Goal: Task Accomplishment & Management: Use online tool/utility

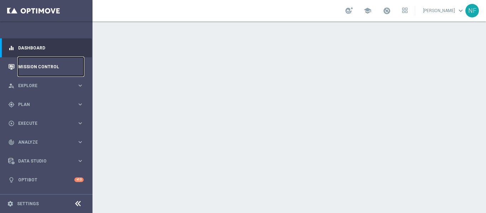
click at [41, 67] on link "Mission Control" at bounding box center [50, 66] width 65 height 19
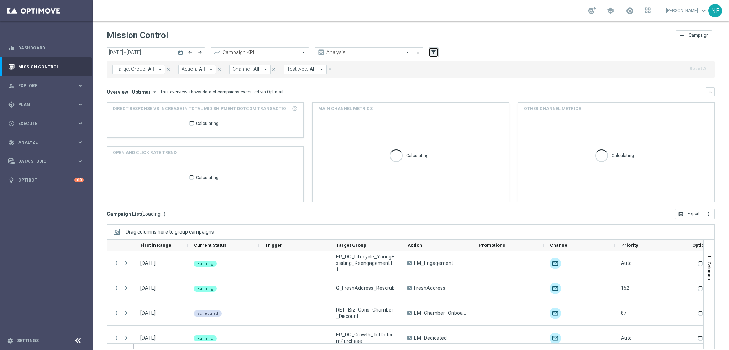
click at [434, 49] on icon "filter_alt" at bounding box center [433, 52] width 6 height 6
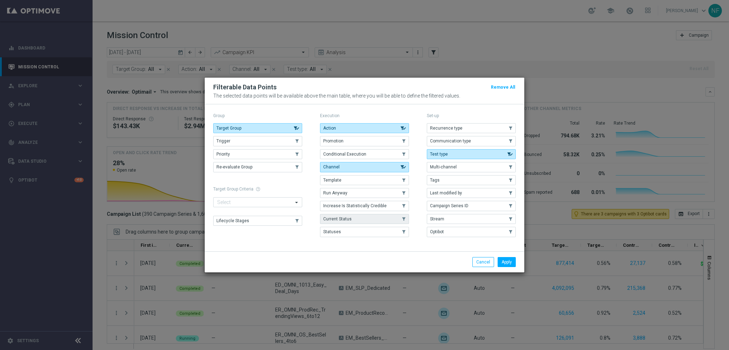
click at [375, 213] on button "Current Status" at bounding box center [364, 219] width 89 height 10
click at [486, 213] on button "Apply" at bounding box center [507, 262] width 18 height 10
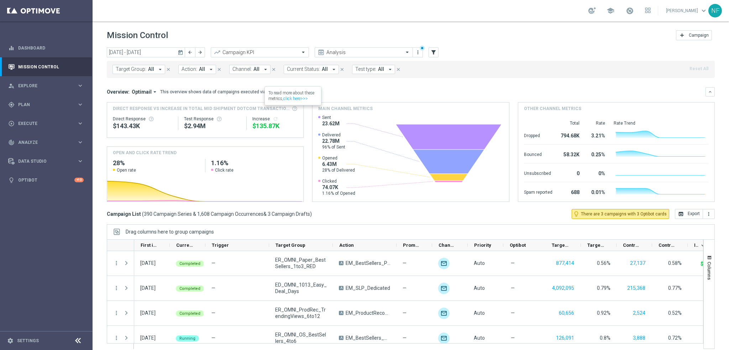
click at [315, 69] on span "Current Status:" at bounding box center [303, 69] width 33 height 6
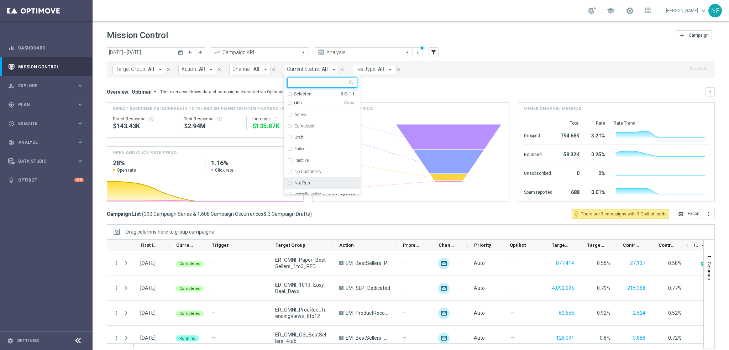
click at [298, 184] on label "Not Run" at bounding box center [302, 183] width 16 height 4
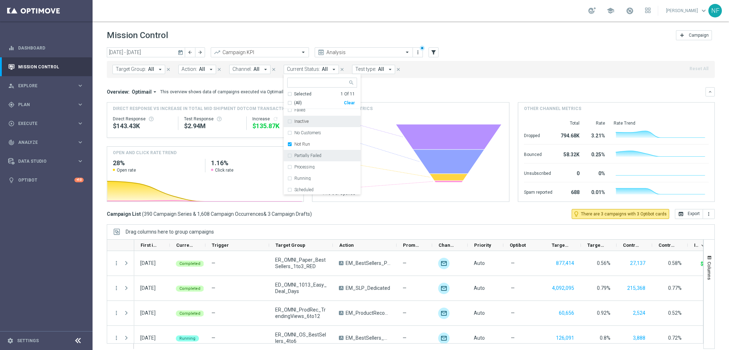
scroll to position [40, 0]
click at [308, 187] on label "Scheduled" at bounding box center [303, 189] width 19 height 4
click at [451, 89] on div "Overview: Optimail arrow_drop_down This overview shows data of campaigns execut…" at bounding box center [406, 92] width 599 height 6
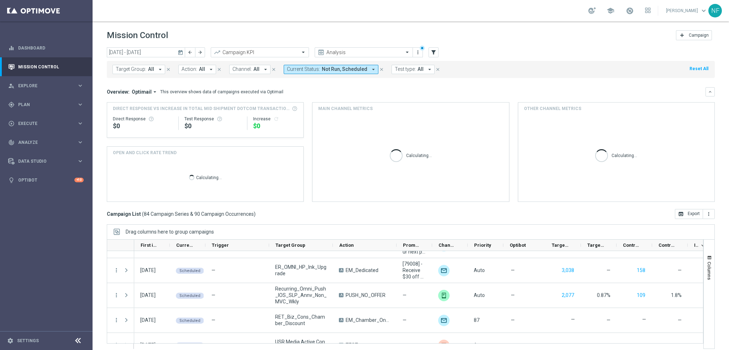
scroll to position [107, 0]
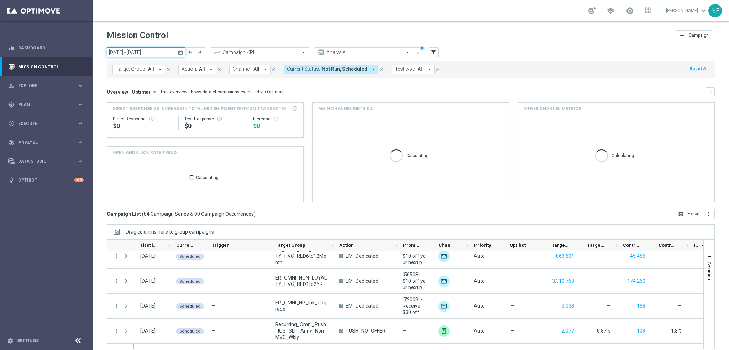
click at [142, 55] on input "[DATE] - [DATE]" at bounding box center [146, 52] width 78 height 10
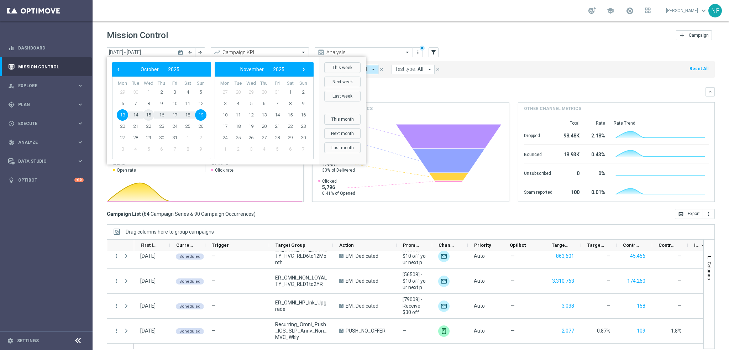
click at [144, 115] on span "15" at bounding box center [148, 114] width 11 height 11
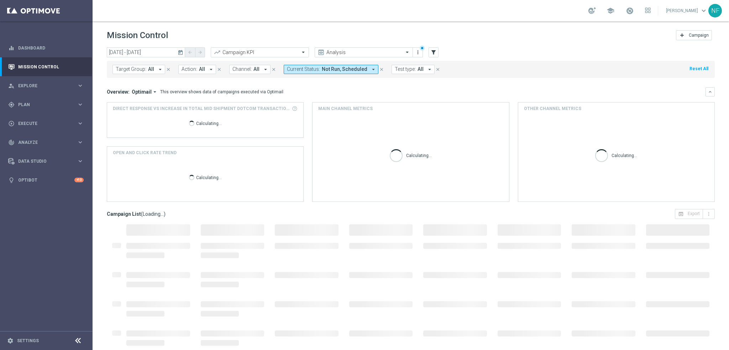
type input "[DATE] - [DATE]"
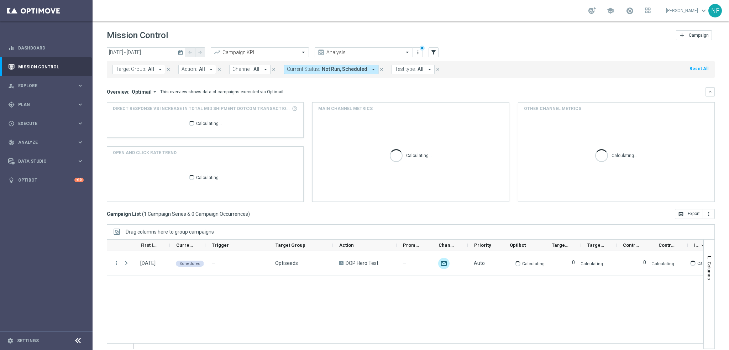
scroll to position [0, 0]
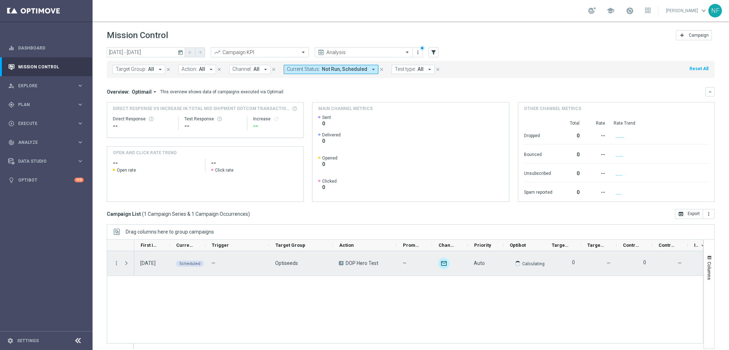
click at [112, 213] on div "more_vert" at bounding box center [113, 263] width 13 height 25
click at [115, 213] on icon "more_vert" at bounding box center [116, 263] width 6 height 6
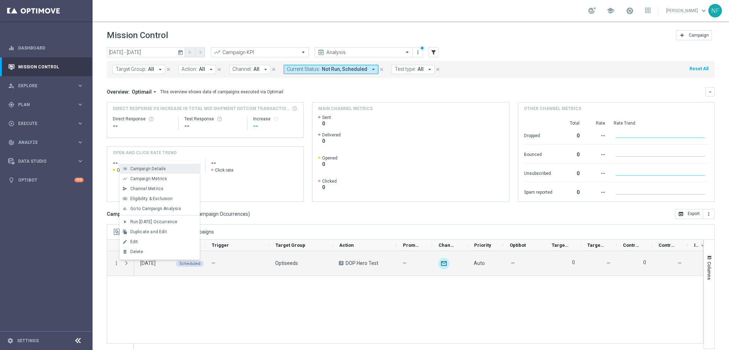
click at [137, 170] on span "Campaign Details" at bounding box center [148, 168] width 36 height 5
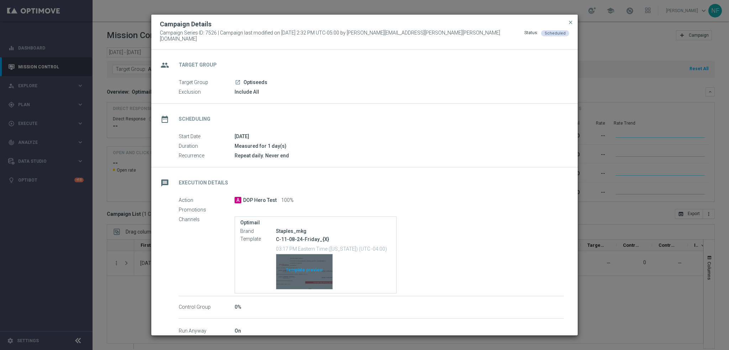
scroll to position [6, 0]
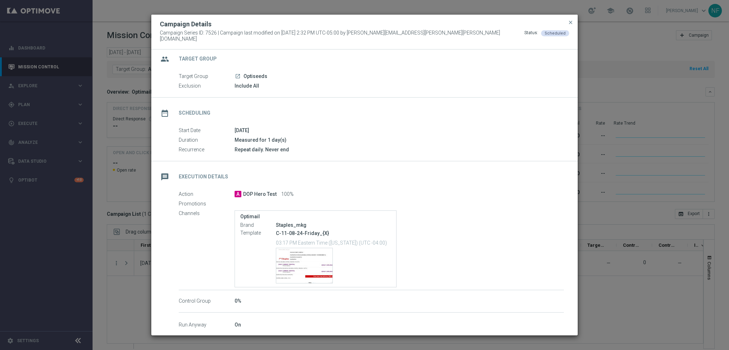
click at [486, 213] on modal-container "Campaign Details Campaign Series ID: 7526 | Campaign last modified on [DATE] 2:…" at bounding box center [364, 175] width 729 height 350
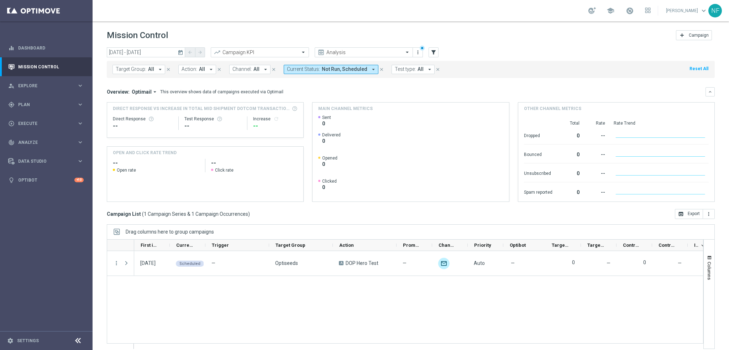
click at [275, 213] on div "[DATE] Scheduled play_arrow — Optiseeds A DOP Hero Test — unfold_more Auto — 0 …" at bounding box center [418, 300] width 569 height 98
click at [328, 65] on button "Current Status: Not Run, Scheduled arrow_drop_down" at bounding box center [331, 69] width 95 height 9
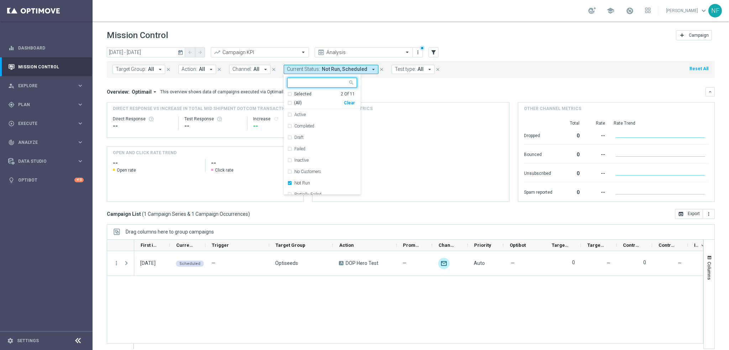
click at [0, 0] on div "Clear" at bounding box center [0, 0] width 0 height 0
click at [389, 88] on div "Overview: Optimail arrow_drop_down This overview shows data of campaigns execut…" at bounding box center [411, 91] width 608 height 9
